Goal: Information Seeking & Learning: Learn about a topic

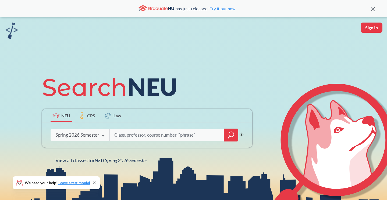
click at [94, 140] on div "Spring 2026 Semester Spring 2026 Semester Fall 2025 Semester Summer 2 2025 Seme…" at bounding box center [80, 134] width 59 height 13
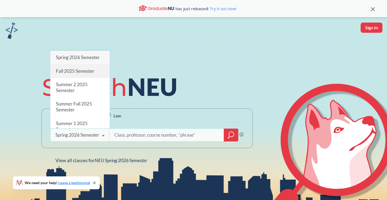
click at [84, 71] on span "Fall 2025 Semester" at bounding box center [75, 71] width 38 height 6
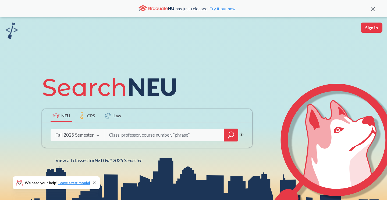
click at [123, 138] on input "search" at bounding box center [164, 134] width 112 height 11
type input "CS2001"
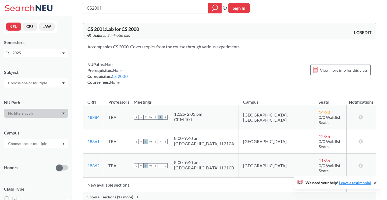
click at [115, 195] on span "Show all sections (17 more)" at bounding box center [110, 197] width 46 height 5
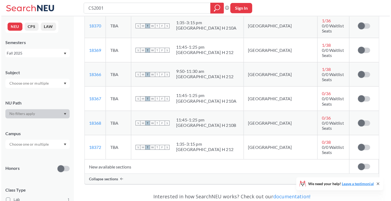
scroll to position [393, 0]
